Goal: Check status: Check status

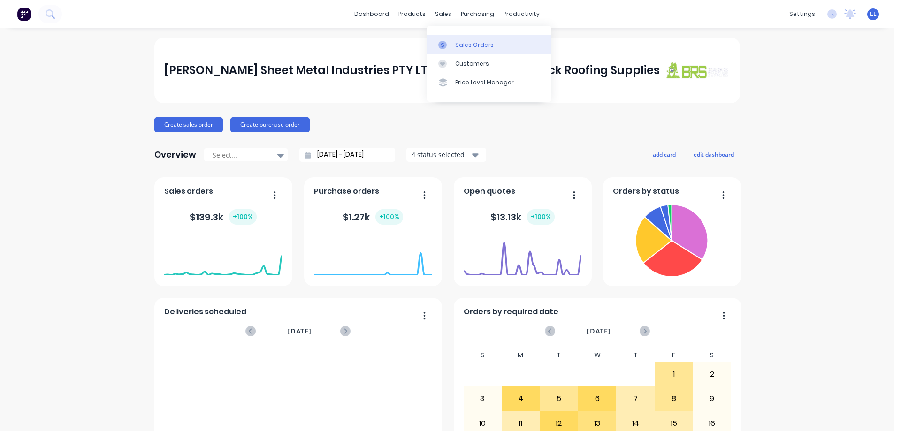
click at [462, 37] on link "Sales Orders" at bounding box center [489, 44] width 124 height 19
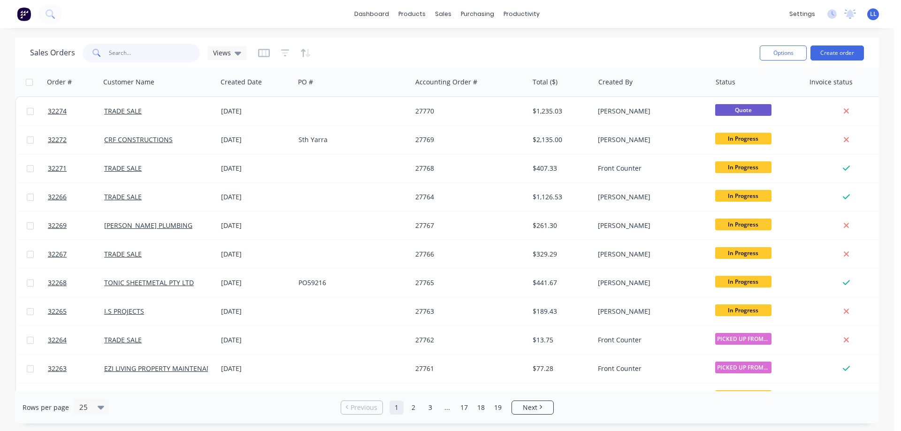
click at [132, 56] on input "text" at bounding box center [155, 53] width 92 height 19
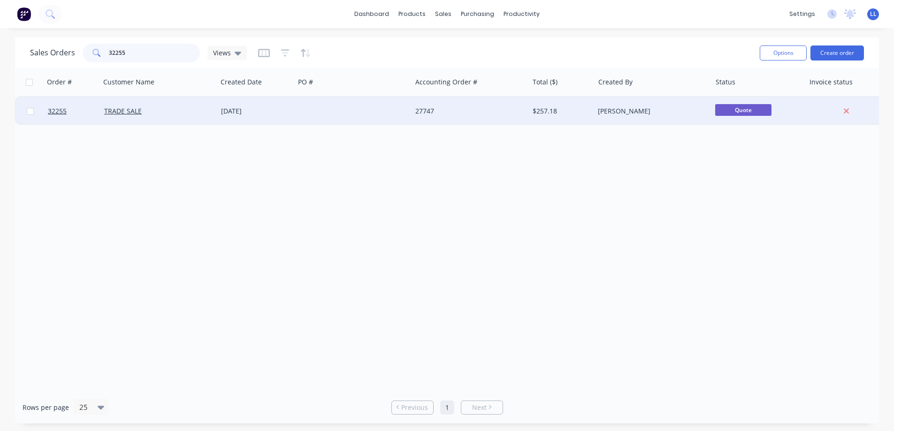
type input "32255"
click at [479, 112] on div "27747" at bounding box center [467, 111] width 104 height 9
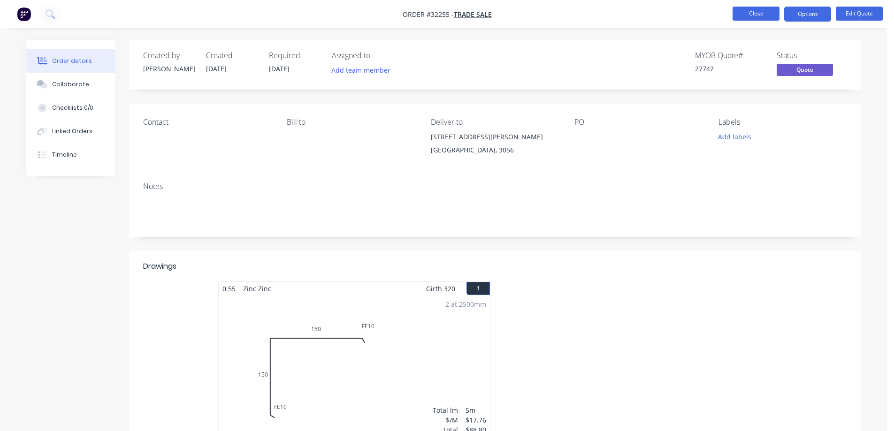
click at [755, 17] on button "Close" at bounding box center [756, 14] width 47 height 14
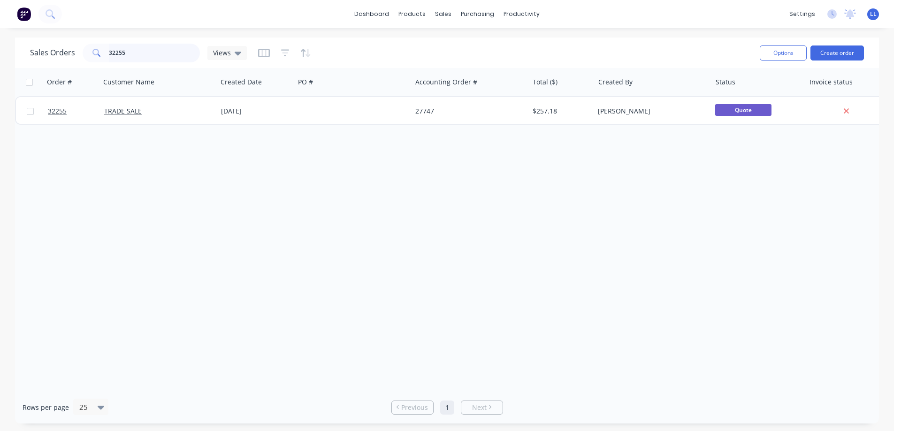
click at [146, 52] on input "32255" at bounding box center [155, 53] width 92 height 19
type input "3"
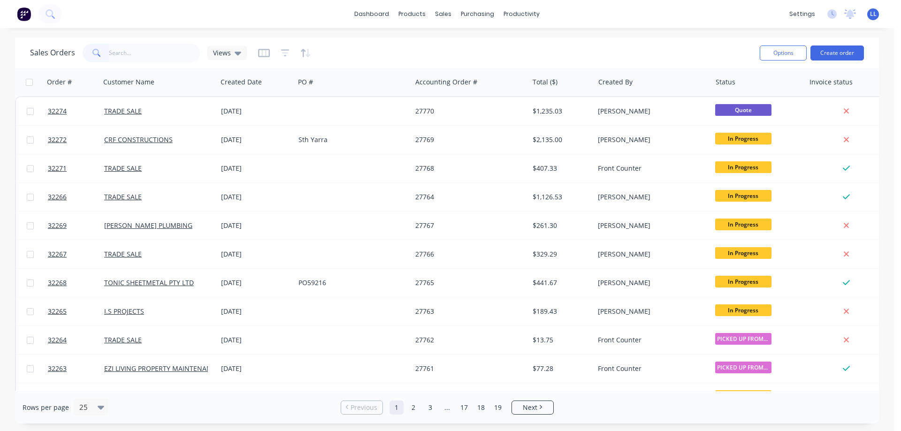
click at [23, 16] on img at bounding box center [24, 14] width 14 height 14
